Goal: Check status: Check status

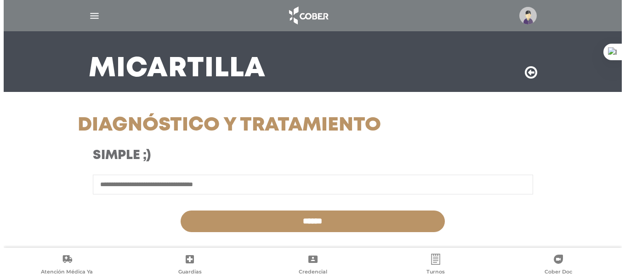
scroll to position [46, 0]
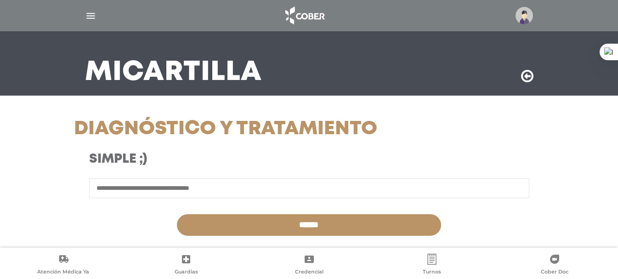
click at [91, 16] on img "button" at bounding box center [90, 15] width 11 height 11
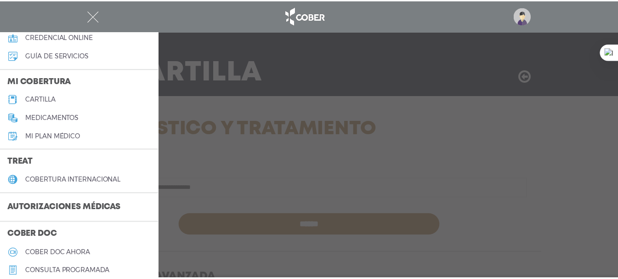
scroll to position [92, 0]
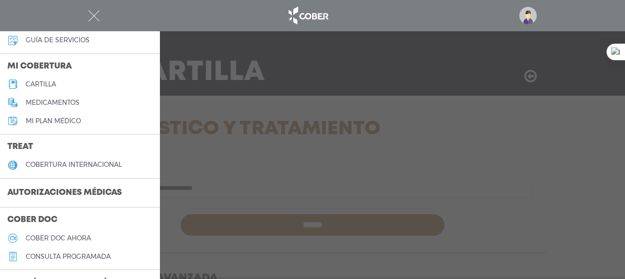
click at [73, 189] on h3 "Autorizaciones médicas" at bounding box center [64, 192] width 129 height 17
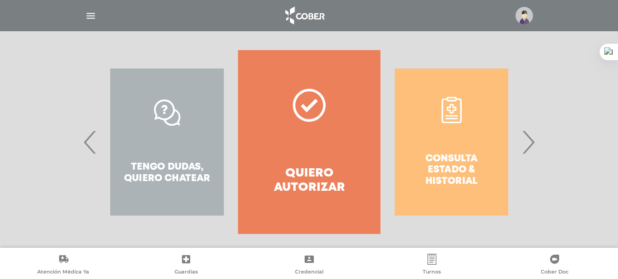
scroll to position [182, 0]
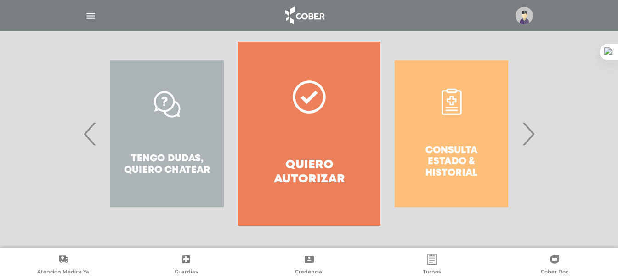
click at [470, 161] on div "Consulta estado & historial" at bounding box center [451, 134] width 142 height 184
click at [527, 142] on span "›" at bounding box center [528, 134] width 18 height 50
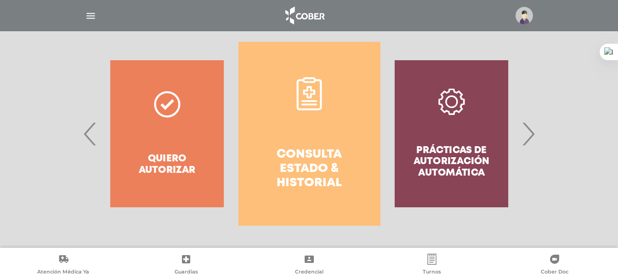
click at [319, 150] on h4 "Consulta estado & historial" at bounding box center [309, 168] width 109 height 43
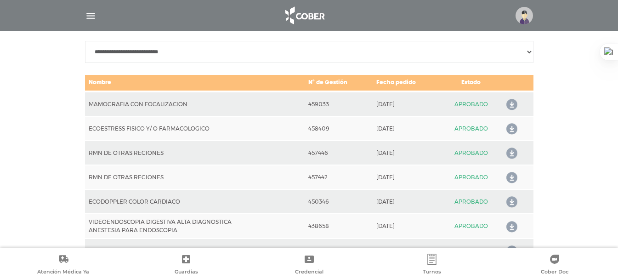
scroll to position [454, 0]
